Goal: Information Seeking & Learning: Learn about a topic

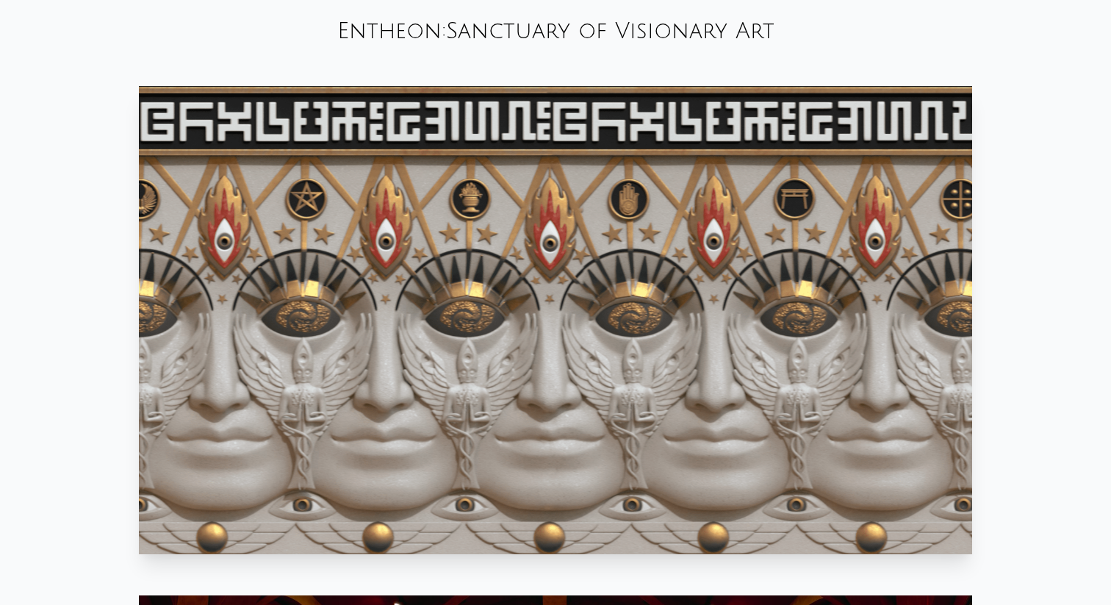
scroll to position [782, 0]
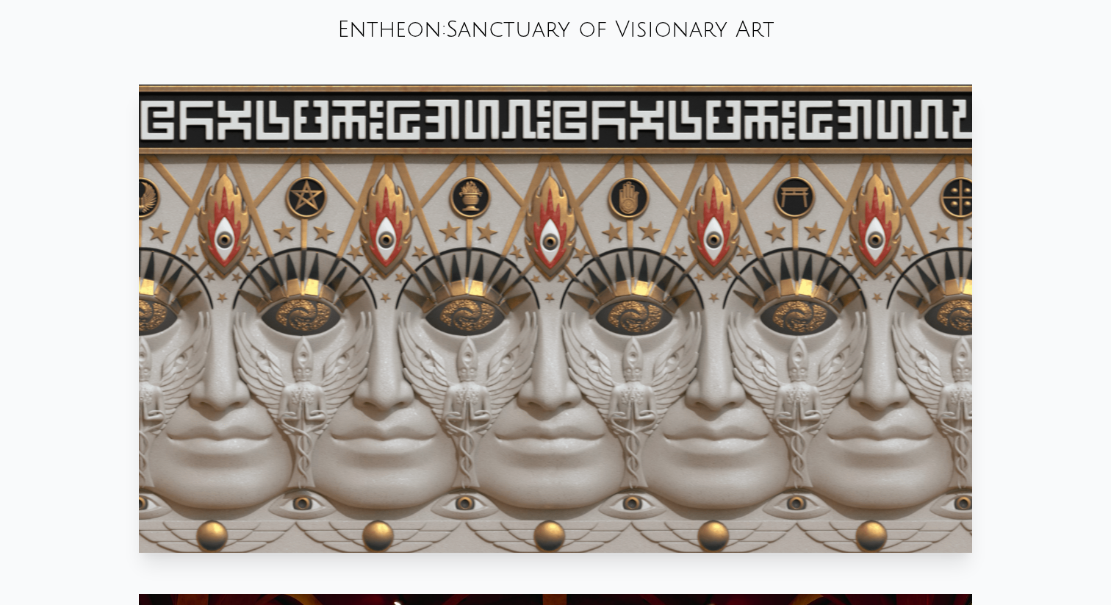
click at [631, 129] on video "Your browser does not support the video tag." at bounding box center [555, 319] width 833 height 468
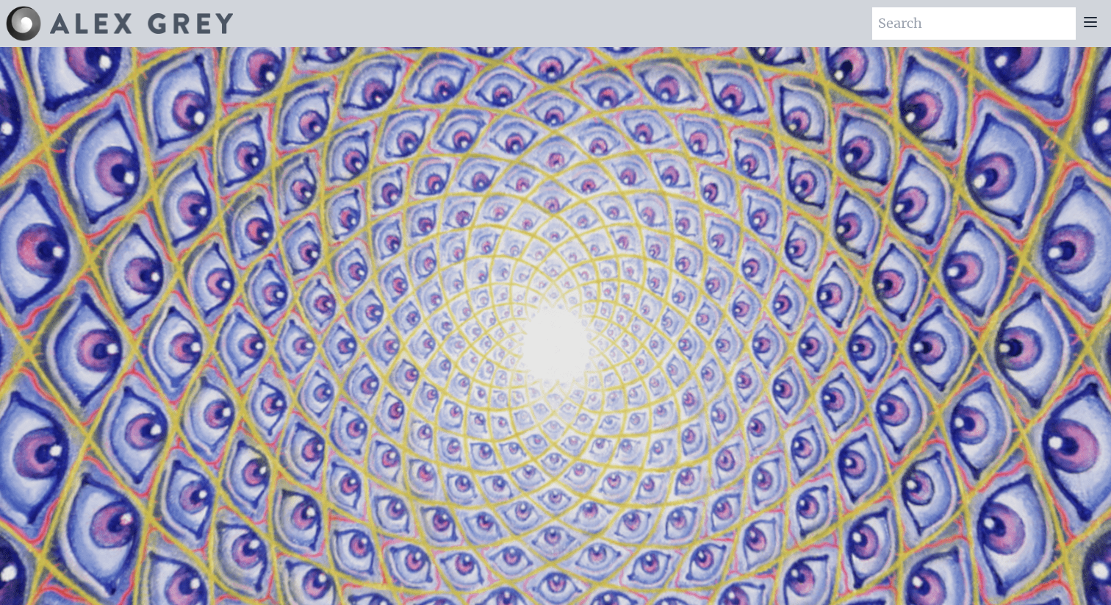
click at [1086, 18] on icon at bounding box center [1091, 22] width 18 height 18
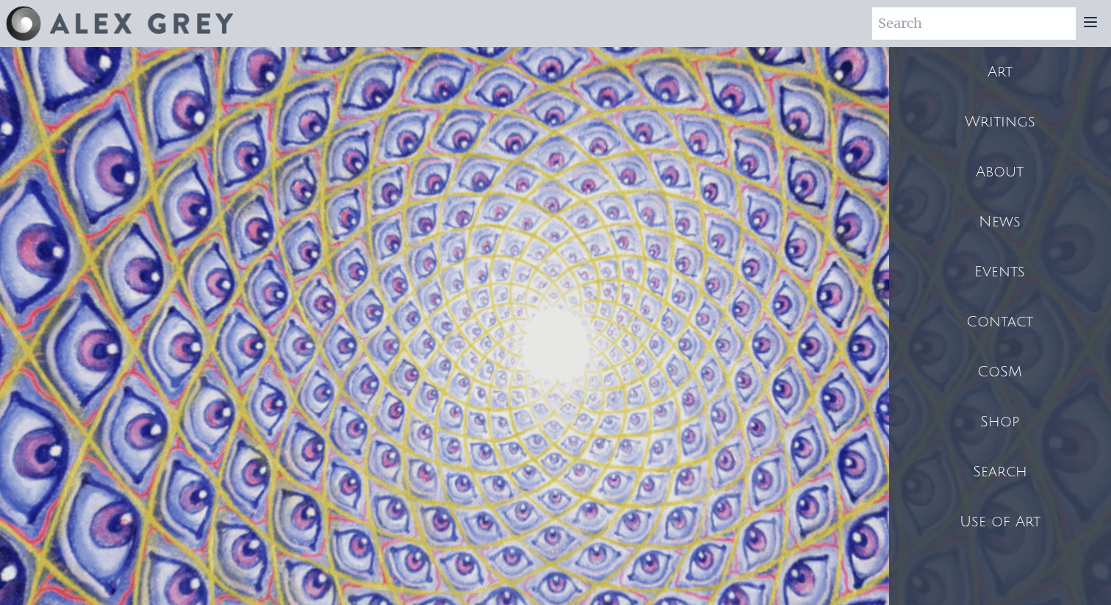
click at [999, 63] on div "Art" at bounding box center [1000, 72] width 222 height 50
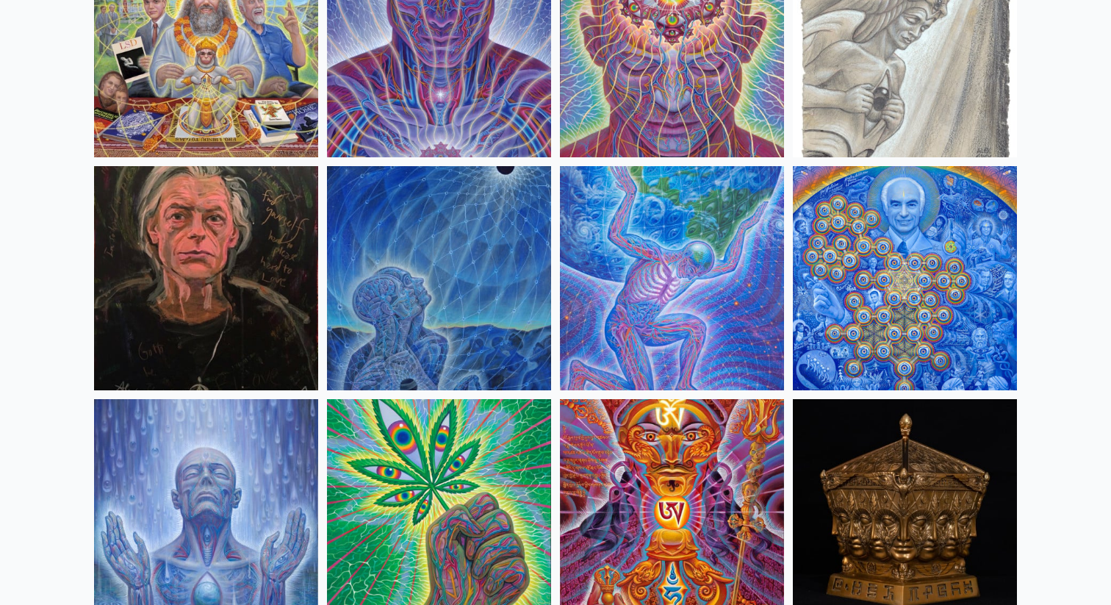
scroll to position [1864, 0]
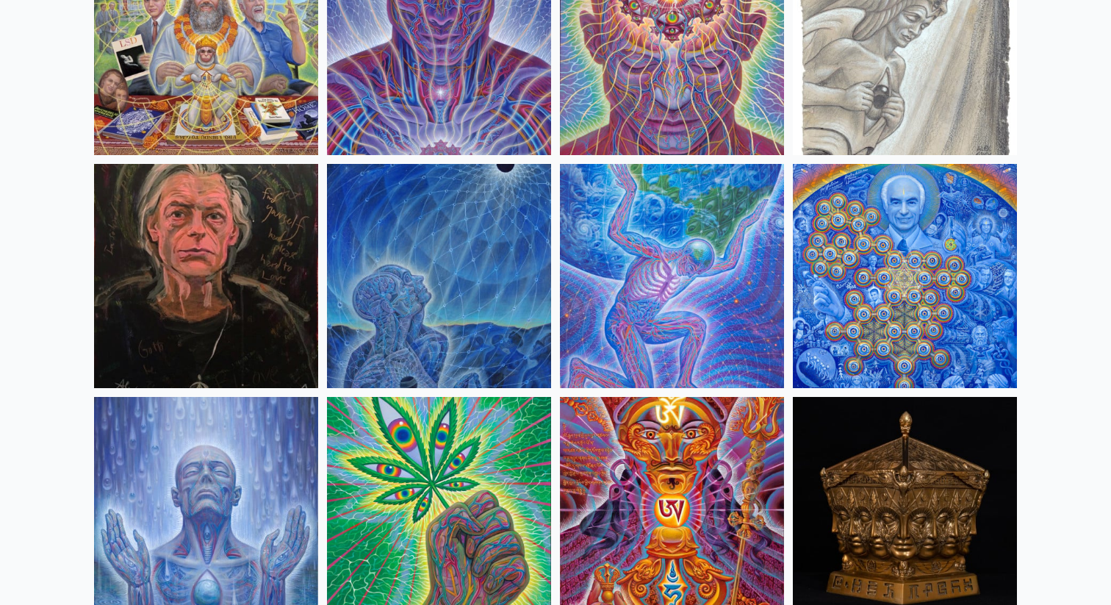
click at [232, 245] on img at bounding box center [206, 276] width 224 height 224
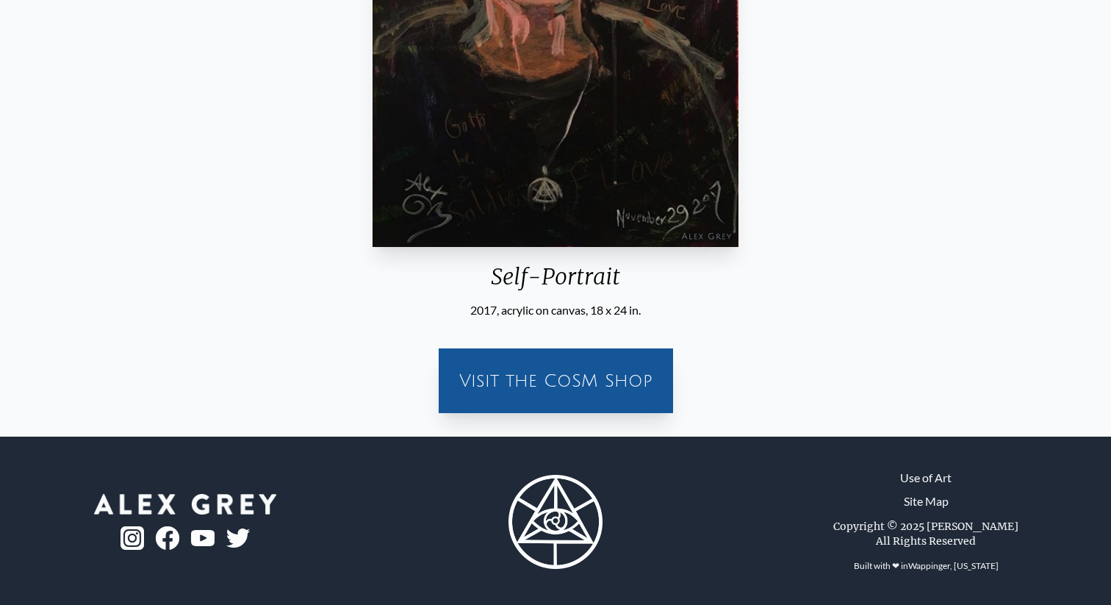
scroll to position [378, 0]
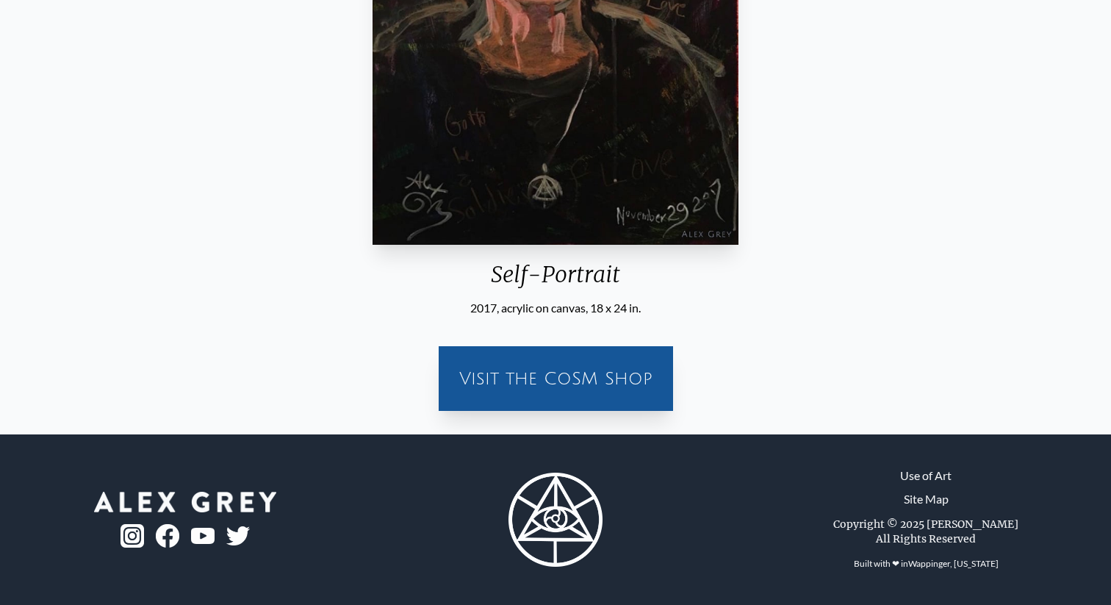
click at [556, 378] on div "Visit the CoSM Shop" at bounding box center [556, 378] width 217 height 47
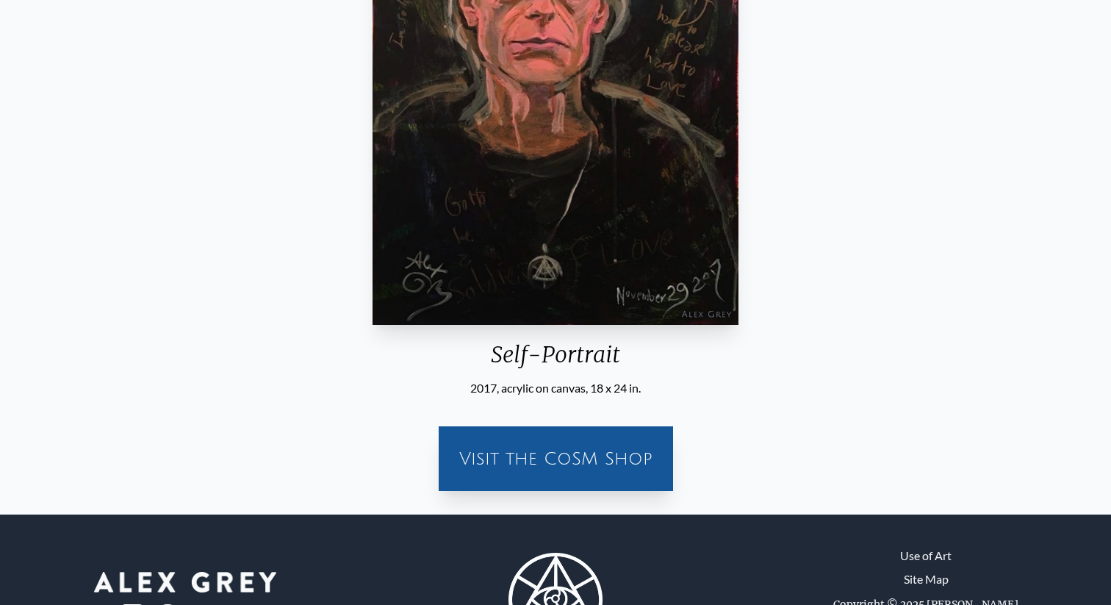
scroll to position [295, 0]
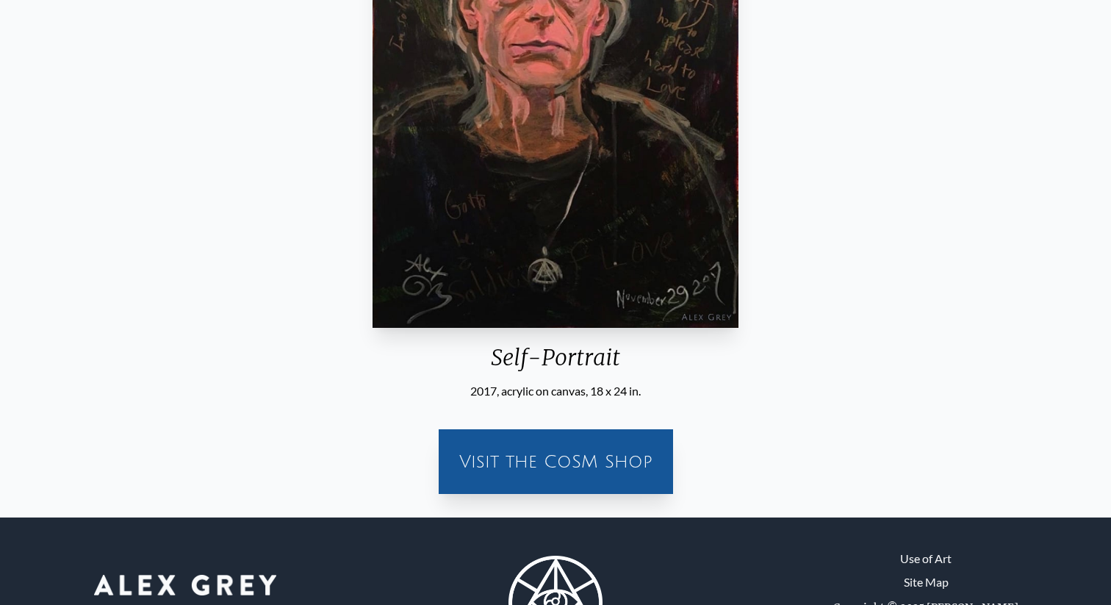
click at [560, 301] on img "4 / 31" at bounding box center [555, 86] width 365 height 484
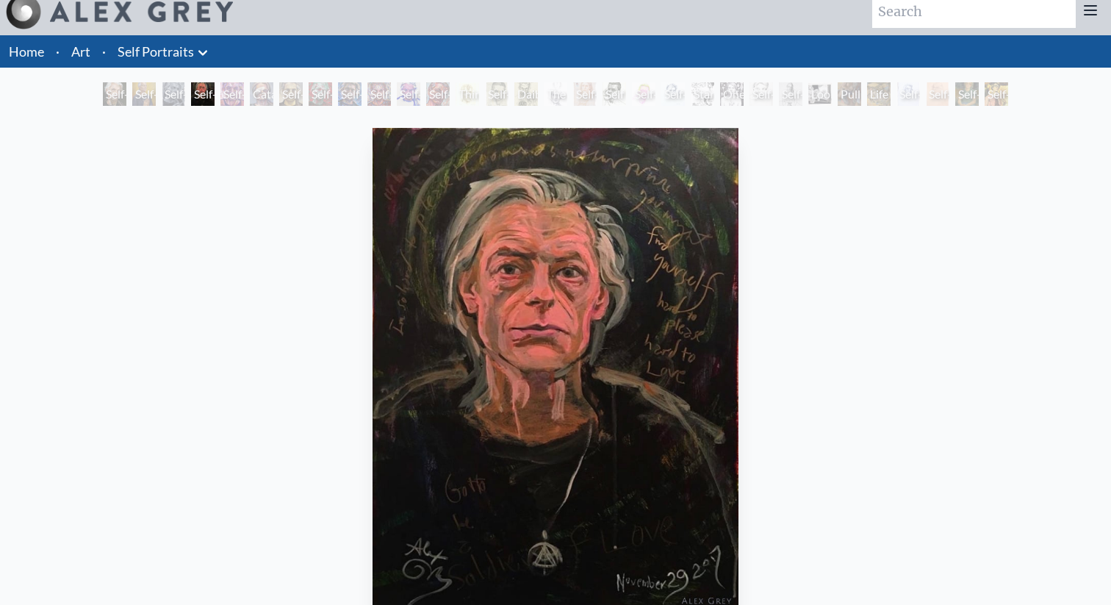
scroll to position [0, 0]
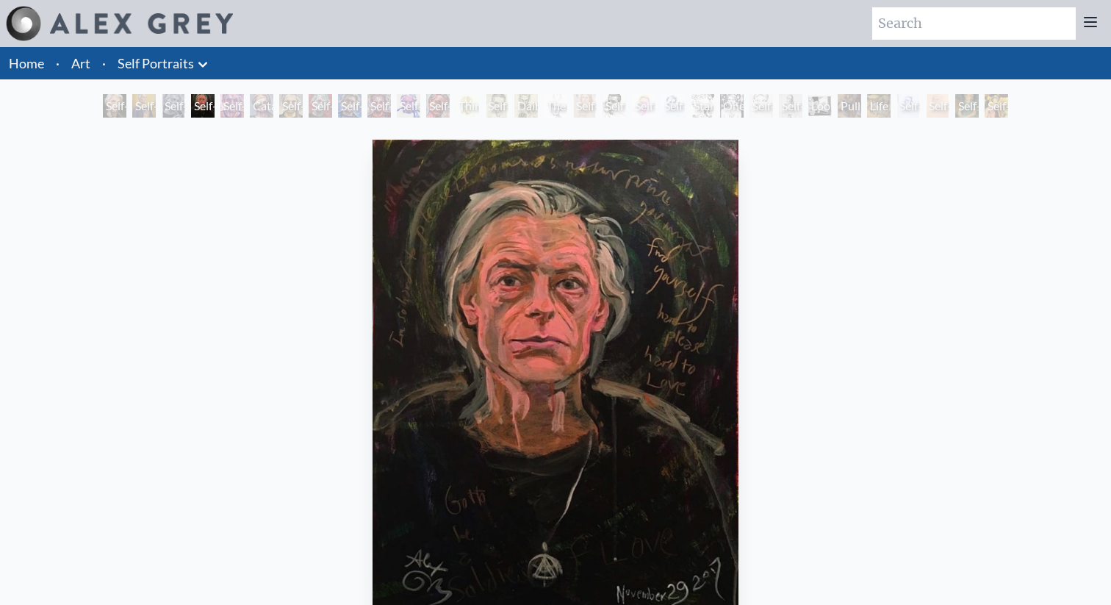
click at [23, 62] on link "Home" at bounding box center [26, 63] width 35 height 16
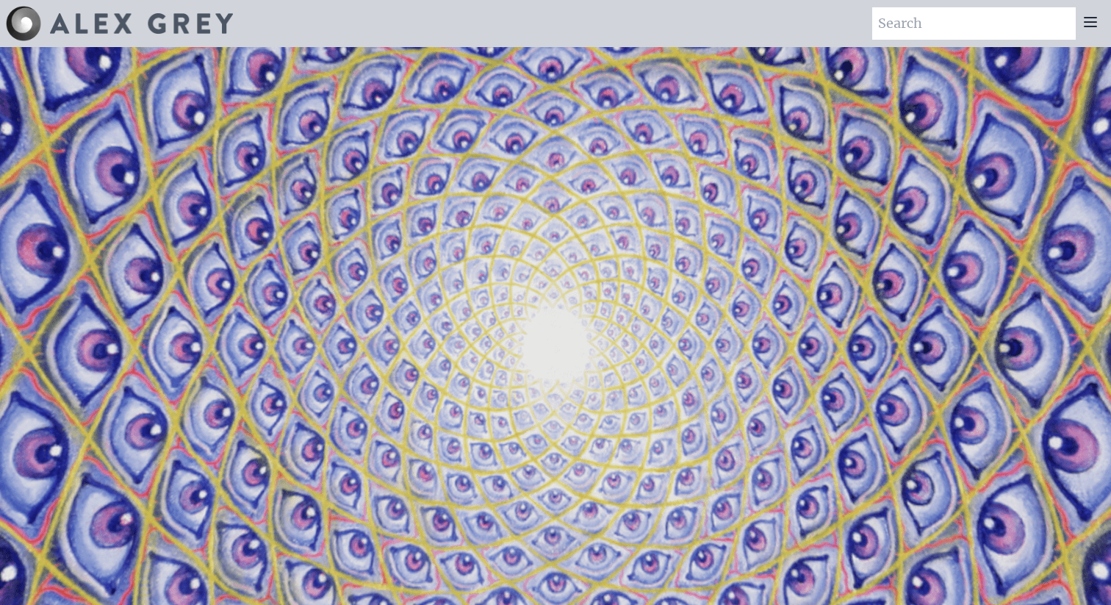
click at [1084, 27] on icon at bounding box center [1091, 22] width 18 height 18
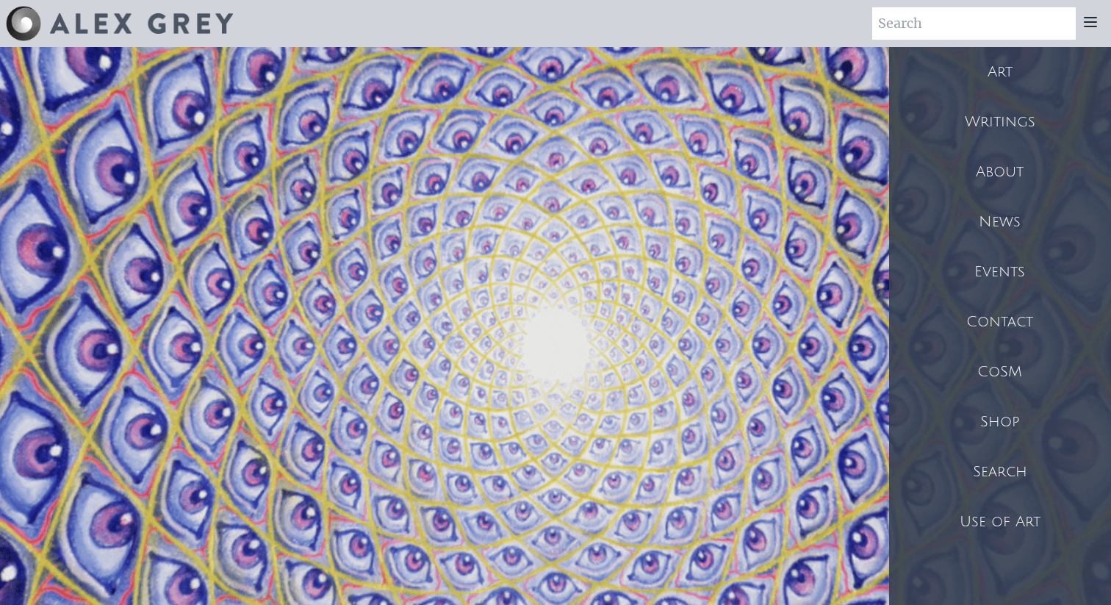
click at [1033, 126] on div "Writings" at bounding box center [1000, 122] width 222 height 50
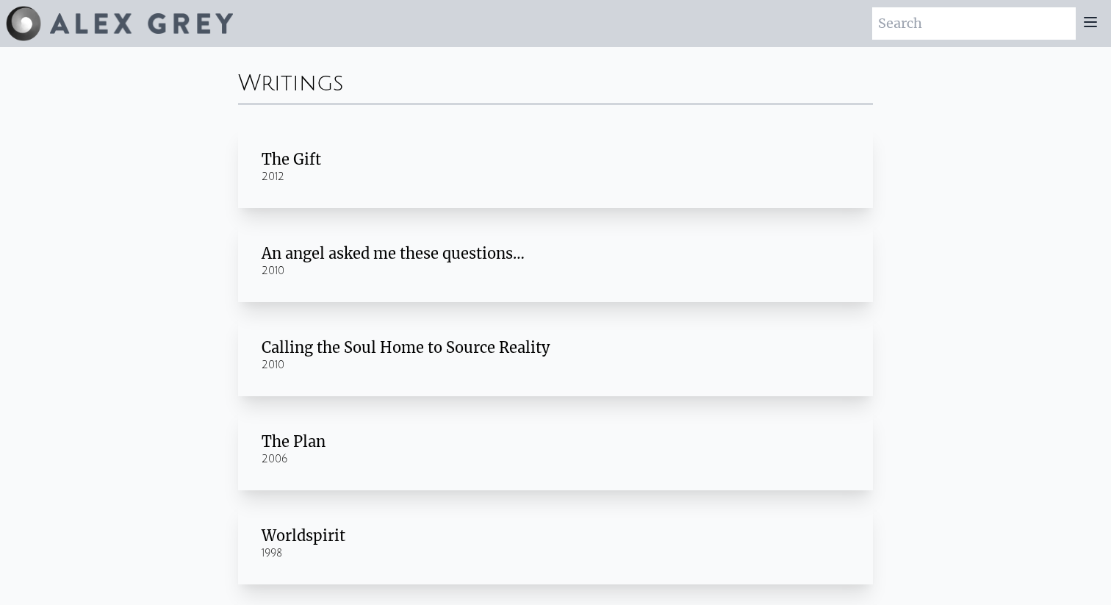
click at [323, 168] on div "The Gift" at bounding box center [556, 159] width 588 height 21
